Goal: Task Accomplishment & Management: Manage account settings

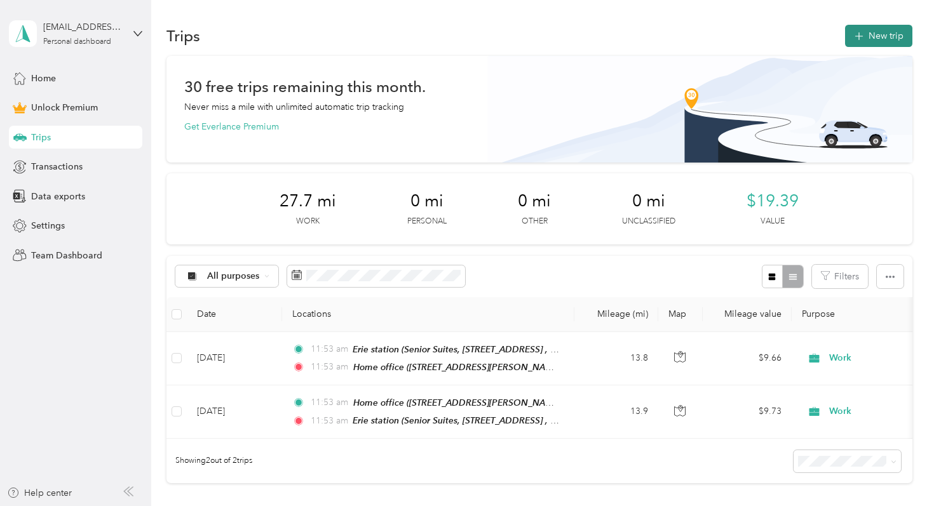
click at [885, 25] on button "New trip" at bounding box center [878, 36] width 67 height 22
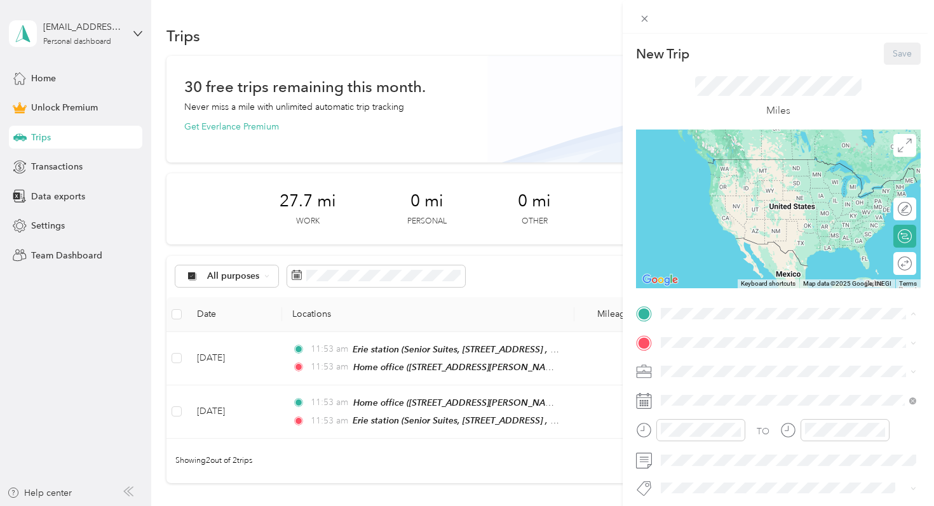
click at [686, 369] on div "Home office [STREET_ADDRESS][PERSON_NAME]" at bounding box center [760, 371] width 151 height 27
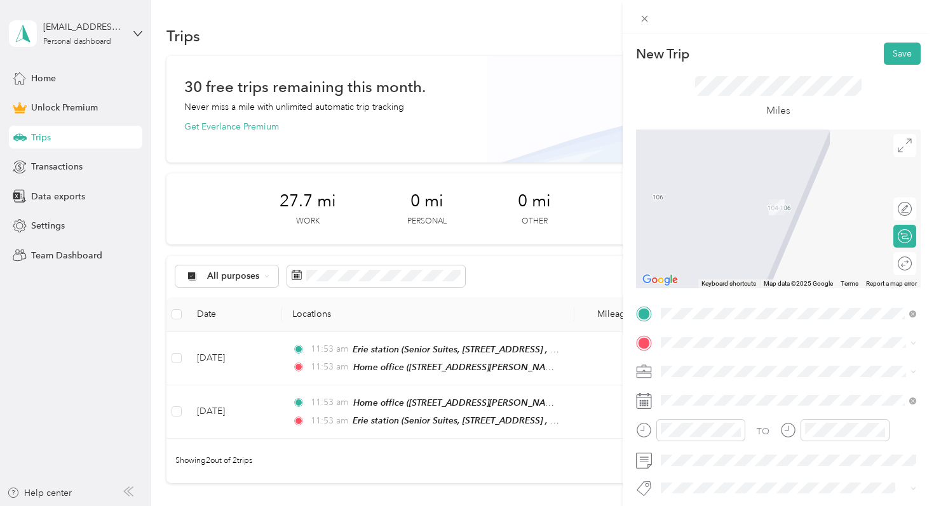
click at [727, 252] on span "[STREET_ADDRESS][PERSON_NAME][PERSON_NAME]" at bounding box center [796, 246] width 222 height 11
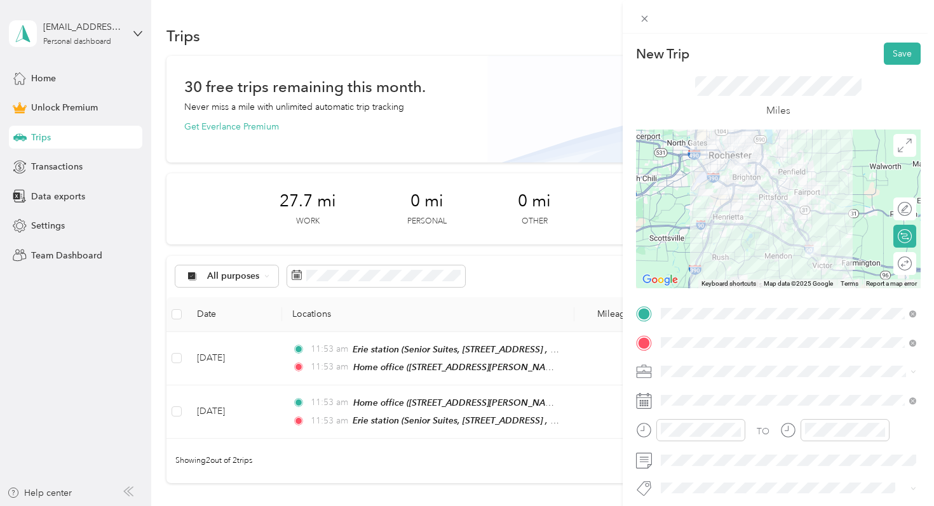
click at [667, 377] on span at bounding box center [788, 371] width 264 height 20
click at [689, 197] on div "Work" at bounding box center [788, 193] width 246 height 13
click at [897, 56] on button "Save" at bounding box center [901, 54] width 37 height 22
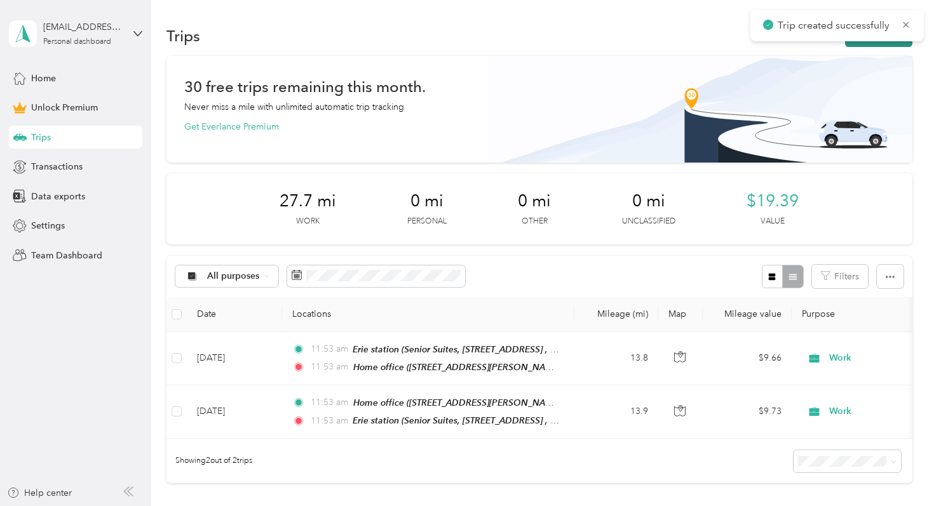
click at [889, 45] on button "New trip" at bounding box center [878, 36] width 67 height 22
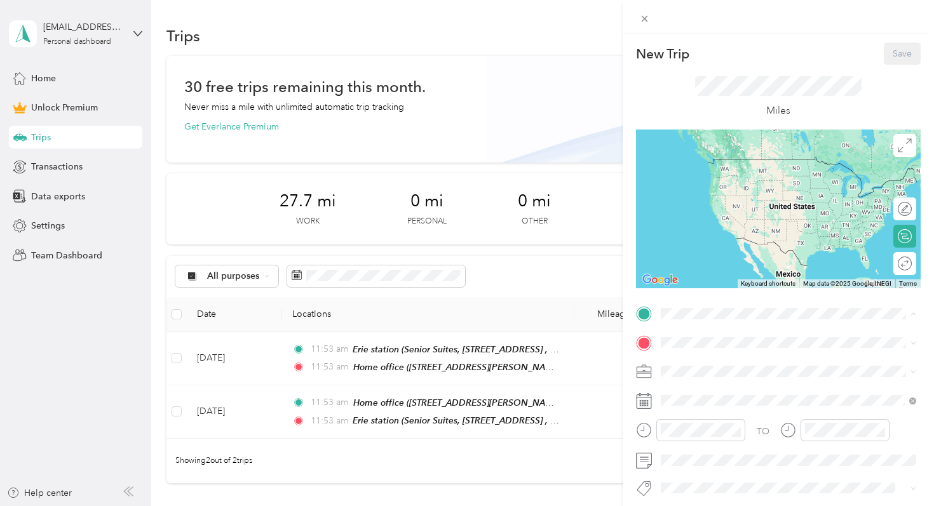
click at [714, 410] on strong "Fairways" at bounding box center [703, 403] width 36 height 11
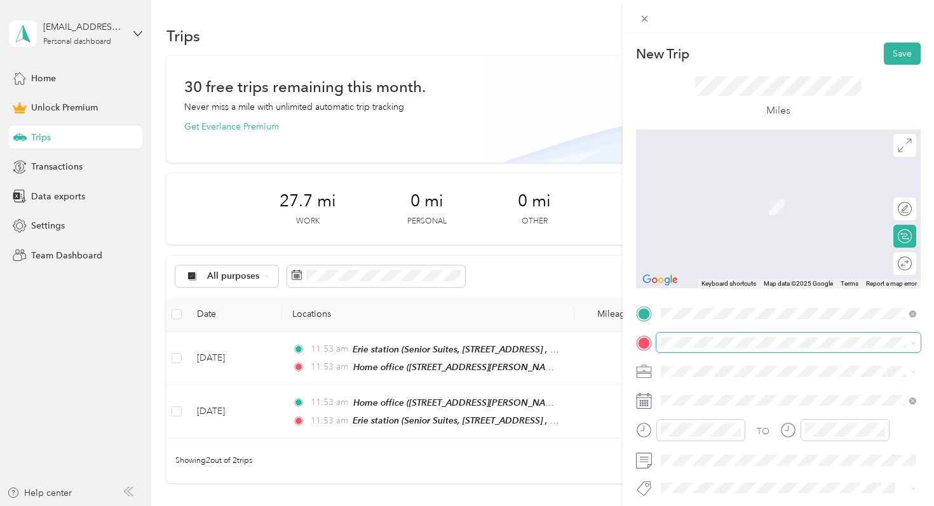
click at [705, 350] on span at bounding box center [788, 343] width 264 height 20
click at [719, 304] on div "[GEOGRAPHIC_DATA], [STREET_ADDRESS][PERSON_NAME]" at bounding box center [798, 287] width 227 height 40
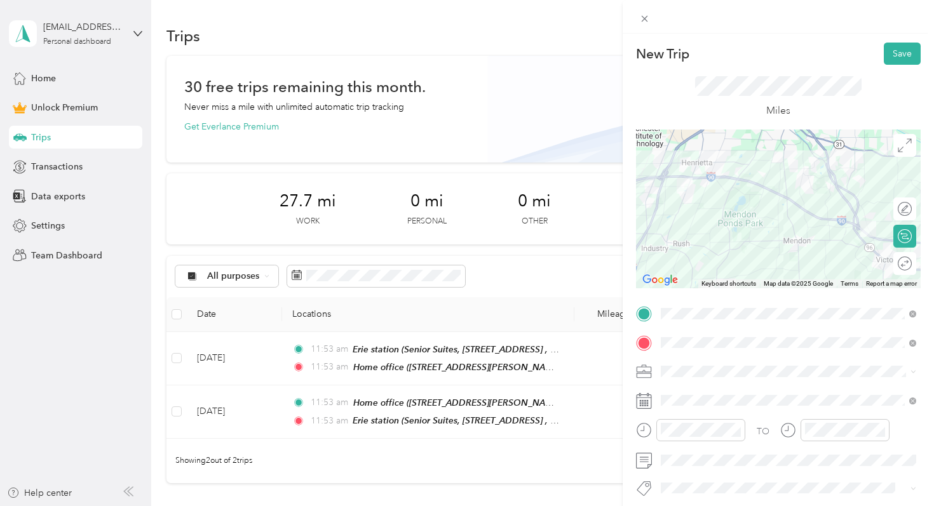
click at [697, 197] on div "Work" at bounding box center [788, 193] width 246 height 13
click at [740, 197] on div at bounding box center [778, 209] width 285 height 159
click at [742, 193] on div at bounding box center [778, 209] width 285 height 159
click at [726, 231] on div at bounding box center [778, 209] width 285 height 159
click at [735, 229] on div at bounding box center [778, 209] width 285 height 159
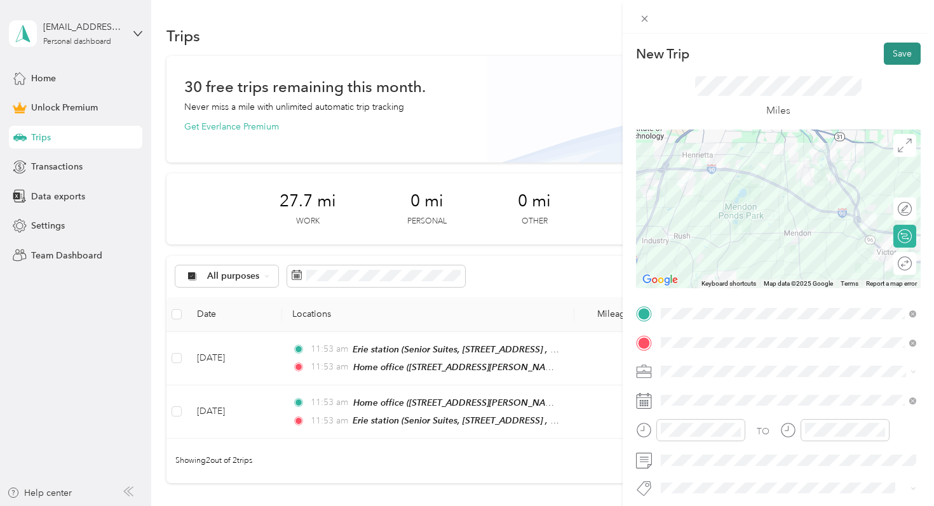
click at [901, 51] on button "Save" at bounding box center [901, 54] width 37 height 22
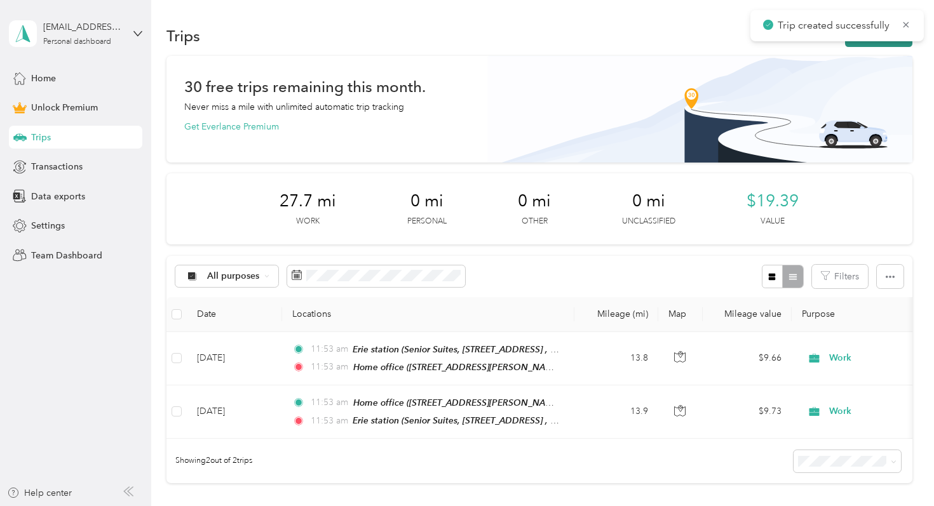
click at [878, 42] on button "New trip" at bounding box center [878, 36] width 67 height 22
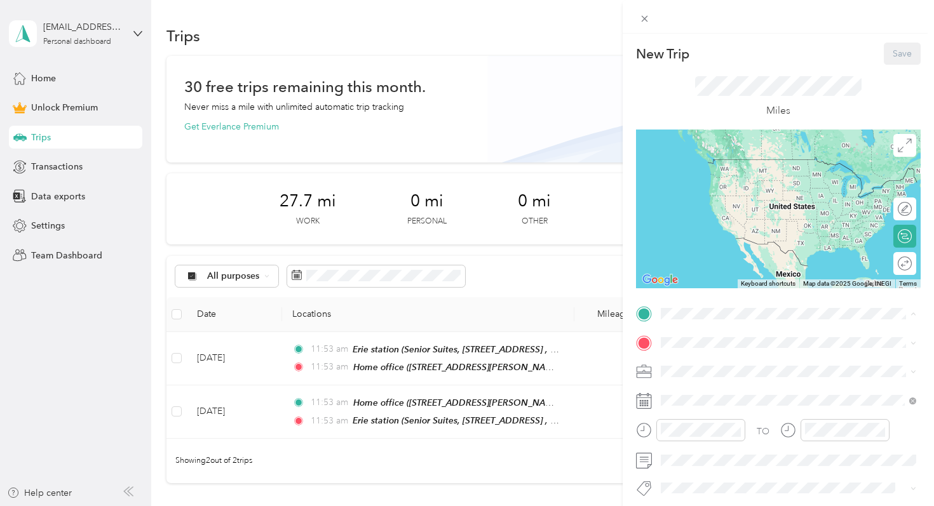
click at [704, 459] on li "[GEOGRAPHIC_DATA], [STREET_ADDRESS][PERSON_NAME]" at bounding box center [788, 458] width 264 height 53
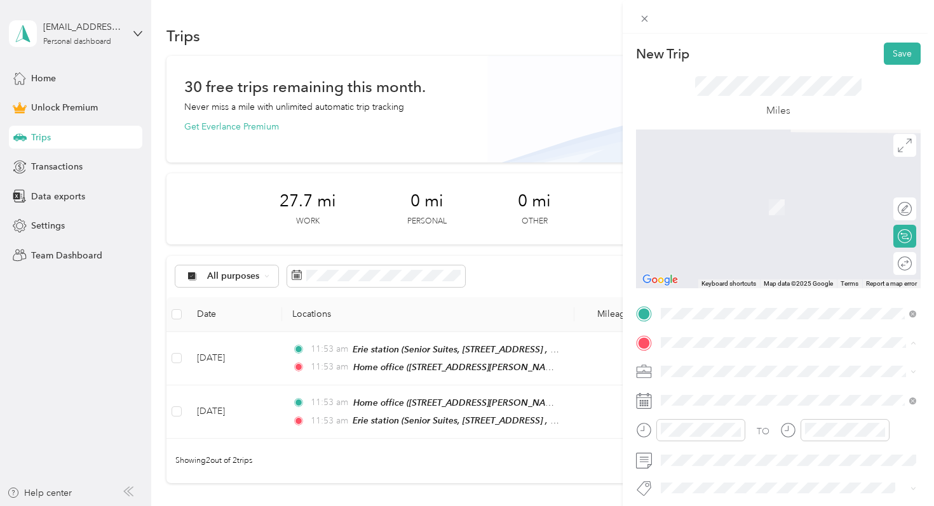
click at [731, 203] on span "[STREET_ADDRESS][PERSON_NAME]" at bounding box center [760, 206] width 151 height 11
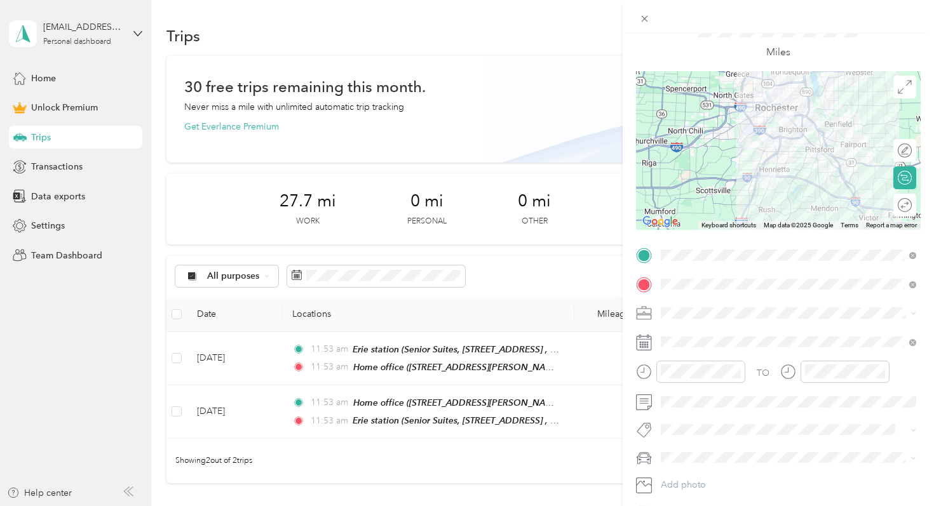
scroll to position [65, 0]
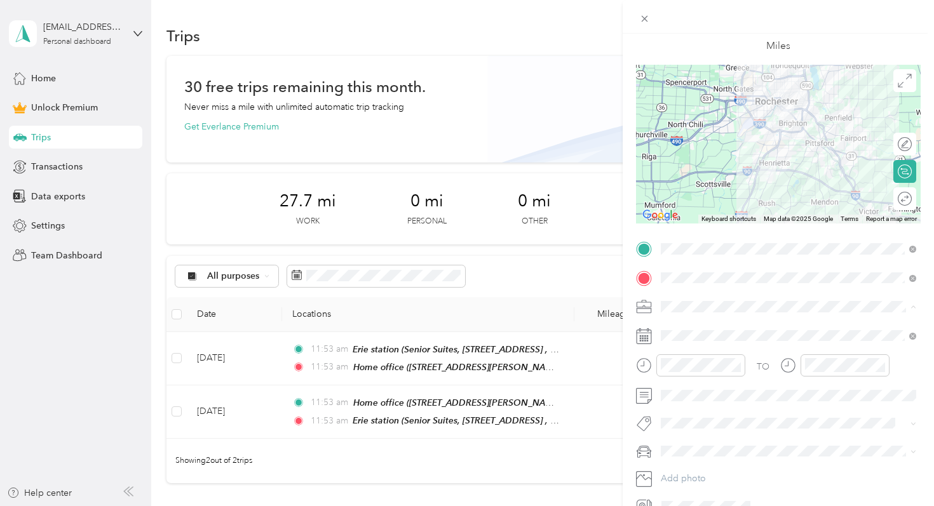
click at [686, 333] on li "Work" at bounding box center [788, 329] width 264 height 22
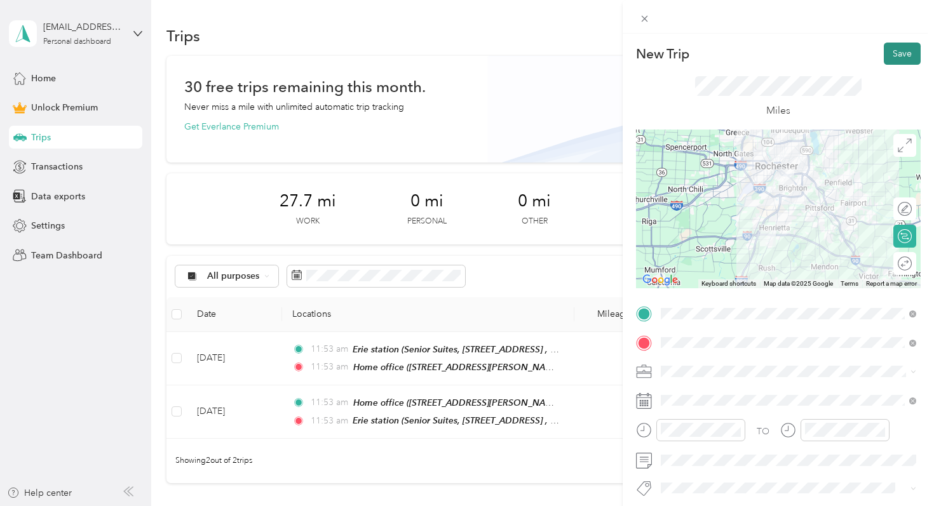
click at [899, 58] on button "Save" at bounding box center [901, 54] width 37 height 22
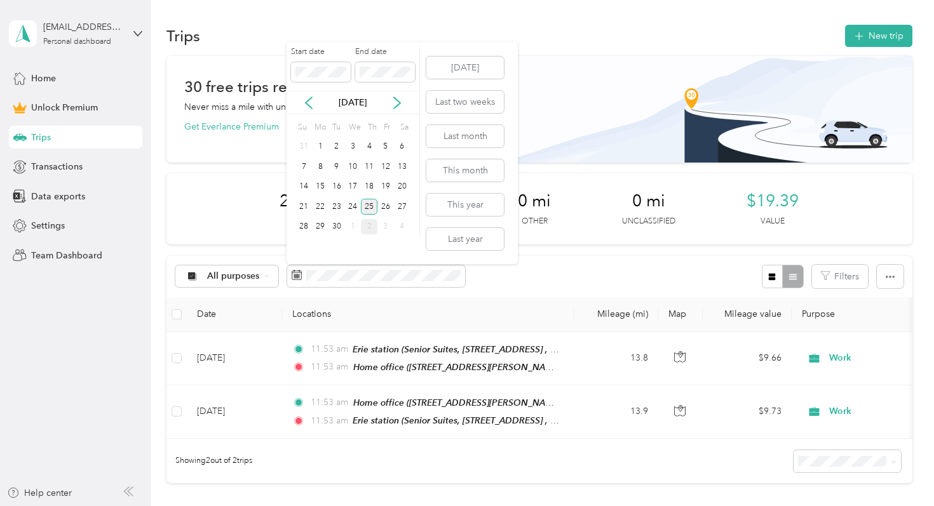
click at [374, 206] on div "25" at bounding box center [369, 207] width 17 height 16
click at [371, 225] on div "2" at bounding box center [369, 227] width 17 height 16
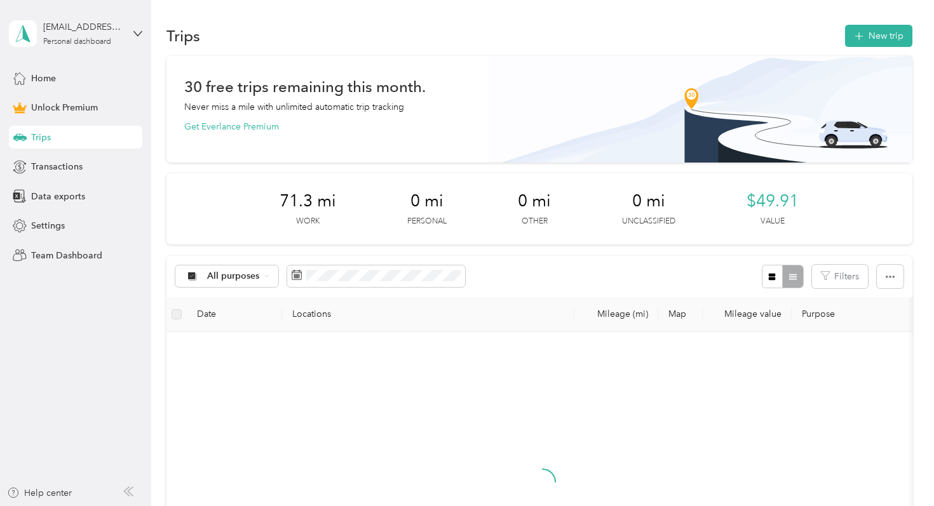
click at [371, 225] on div "2" at bounding box center [369, 220] width 17 height 16
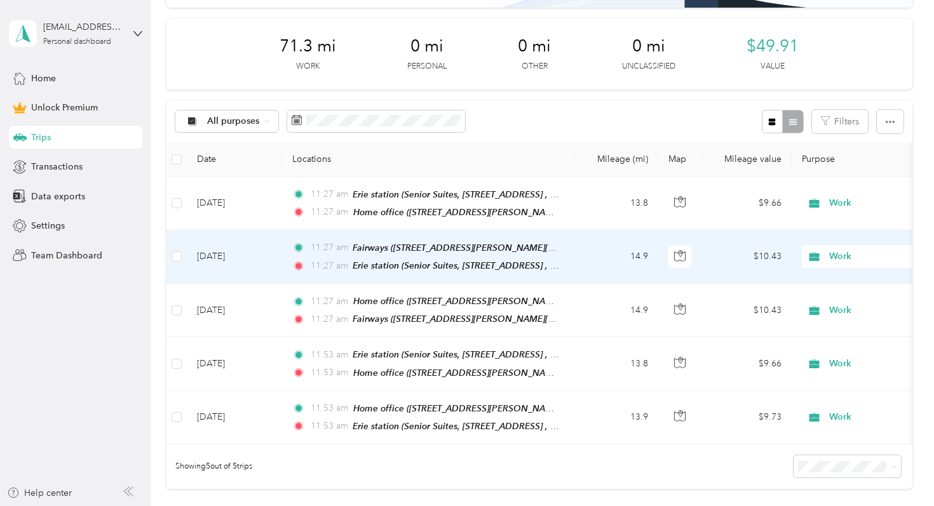
scroll to position [164, 0]
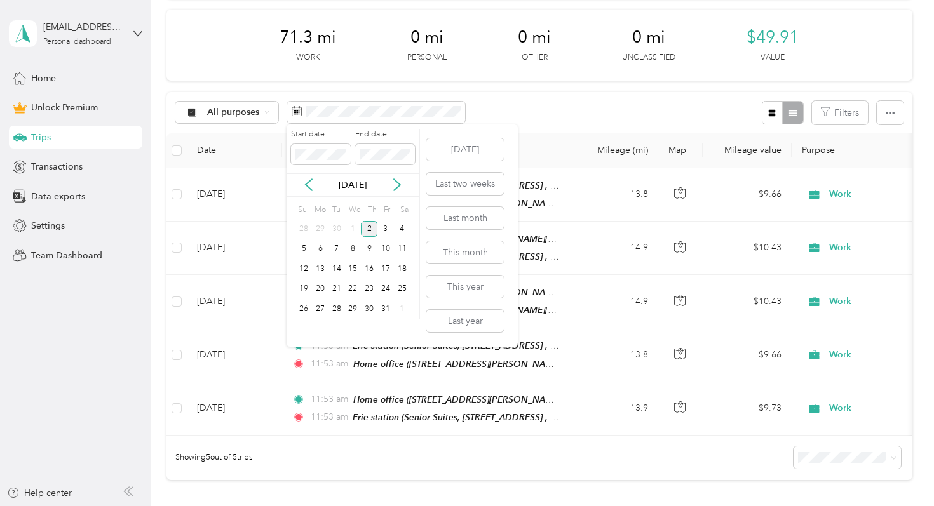
click at [366, 231] on div "2" at bounding box center [369, 229] width 17 height 16
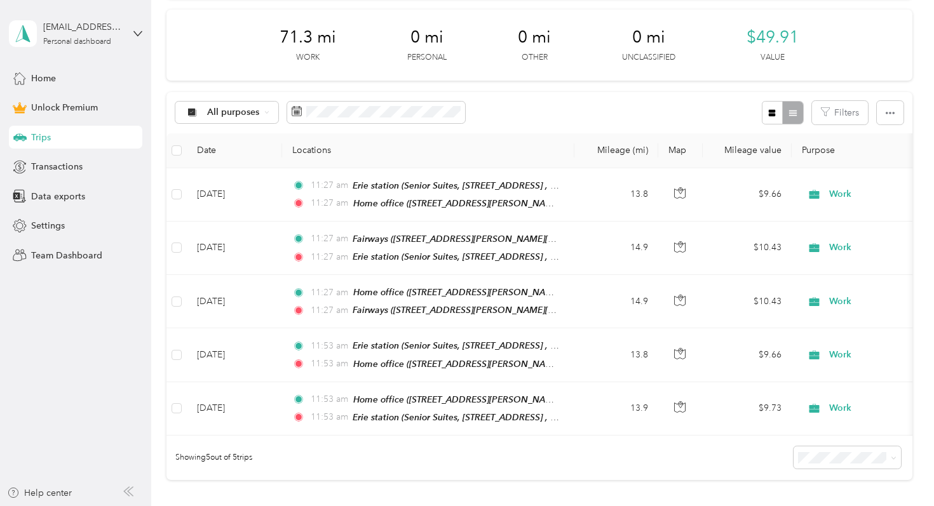
click at [366, 231] on div "2" at bounding box center [369, 229] width 17 height 20
